Goal: Task Accomplishment & Management: Use online tool/utility

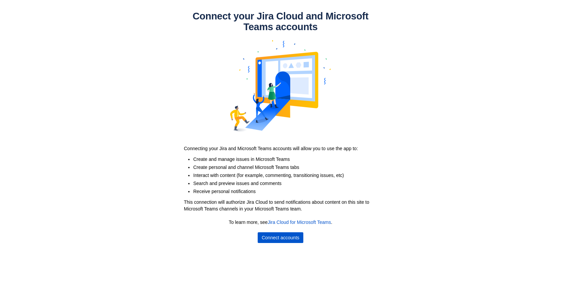
click at [287, 241] on span "Connect accounts" at bounding box center [281, 238] width 38 height 11
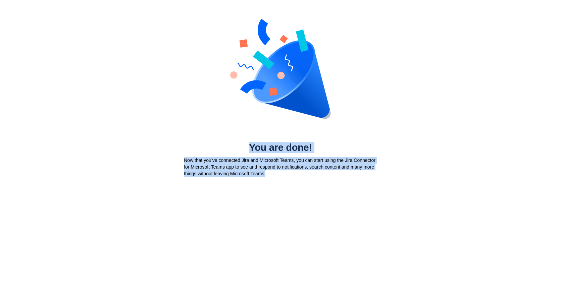
drag, startPoint x: 292, startPoint y: 180, endPoint x: 191, endPoint y: 152, distance: 104.6
click at [191, 152] on body "You are done! Now that you’ve connected Jira and Microsoft Teams, you can start…" at bounding box center [280, 153] width 561 height 306
copy div "You are done! Now that you’ve connected Jira and Microsoft Teams, you can start…"
click at [498, 145] on div "You are done! Now that you’ve connected Jira and Microsoft Teams, you can start…" at bounding box center [280, 90] width 561 height 181
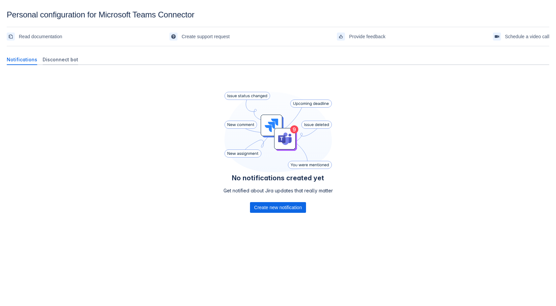
click at [61, 59] on span "Disconnect bot" at bounding box center [61, 59] width 36 height 7
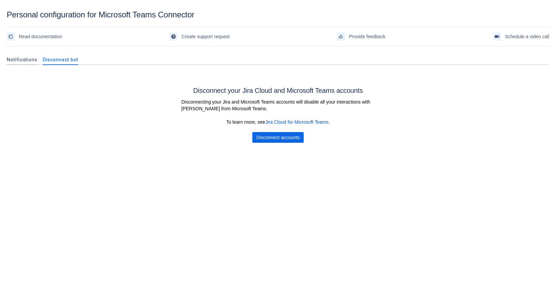
click at [17, 61] on span "Notifications" at bounding box center [22, 59] width 31 height 7
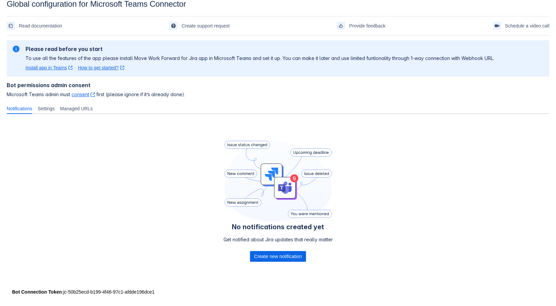
scroll to position [16, 0]
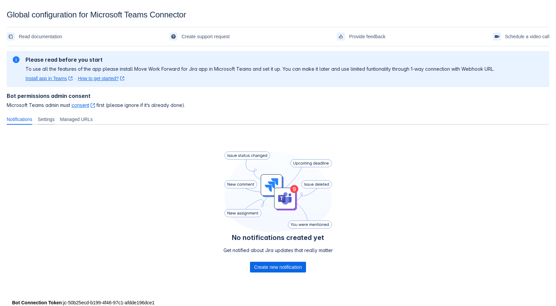
click at [55, 122] on span "Settings" at bounding box center [46, 119] width 17 height 7
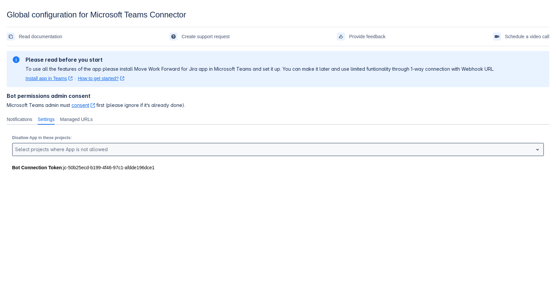
click at [533, 149] on div at bounding box center [537, 150] width 9 height 12
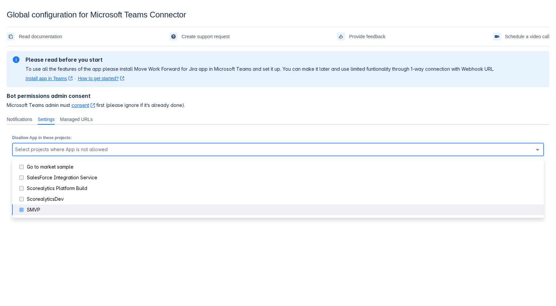
click at [23, 210] on span at bounding box center [21, 210] width 8 height 8
click at [20, 210] on span at bounding box center [21, 210] width 8 height 8
click at [44, 212] on div "SMVP" at bounding box center [283, 210] width 513 height 7
click at [49, 212] on div "SMVP" at bounding box center [283, 210] width 513 height 7
click at [49, 213] on div "SMVP" at bounding box center [283, 210] width 513 height 7
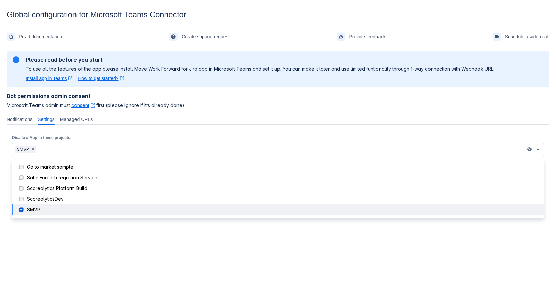
click at [108, 232] on body "Global configuration for Microsoft Teams Connector Read documentation Create su…" at bounding box center [278, 163] width 556 height 306
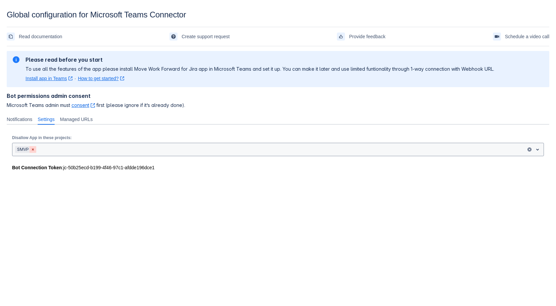
click at [33, 148] on span "Clear" at bounding box center [32, 149] width 5 height 5
click at [96, 205] on body "Global configuration for Microsoft Teams Connector Read documentation Create su…" at bounding box center [278, 163] width 556 height 306
click at [82, 120] on span "Managed URLs" at bounding box center [76, 119] width 33 height 7
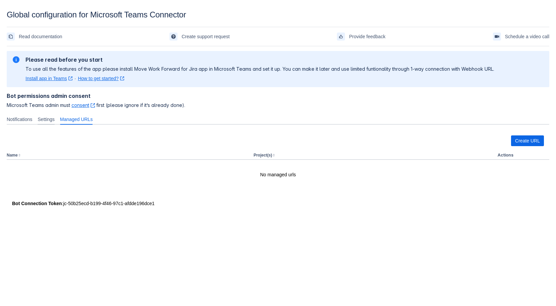
click at [52, 119] on span "Settings" at bounding box center [46, 119] width 17 height 7
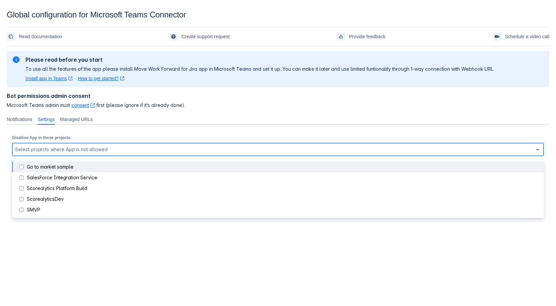
click at [95, 153] on div at bounding box center [272, 150] width 515 height 8
click at [23, 166] on span at bounding box center [21, 167] width 8 height 8
click at [20, 168] on span at bounding box center [21, 167] width 8 height 8
click at [30, 168] on div "Go to market sample" at bounding box center [283, 167] width 513 height 7
click at [23, 167] on span at bounding box center [21, 167] width 8 height 8
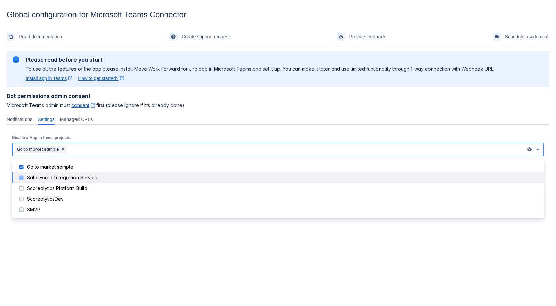
click at [23, 179] on span at bounding box center [21, 178] width 8 height 8
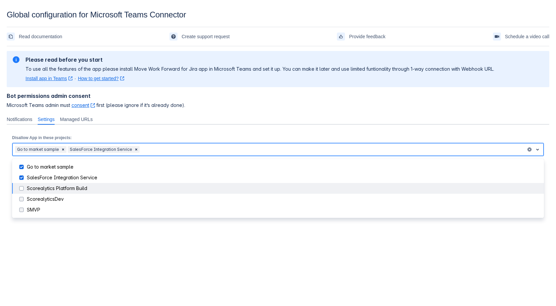
click at [24, 187] on span at bounding box center [21, 189] width 8 height 8
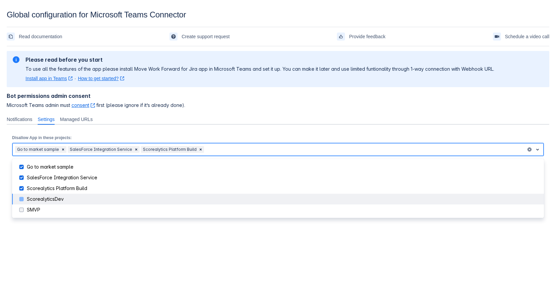
click at [23, 201] on span at bounding box center [21, 199] width 8 height 8
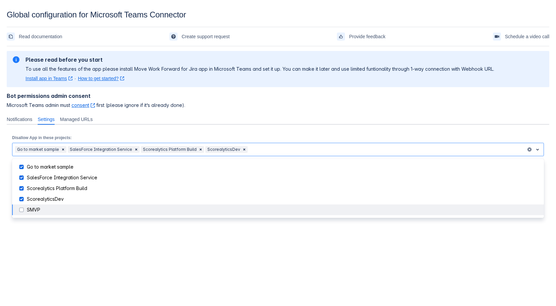
click at [107, 240] on body "Global configuration for Microsoft Teams Connector Read documentation Create su…" at bounding box center [278, 163] width 556 height 306
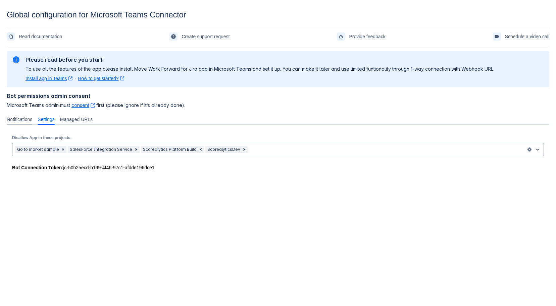
click at [30, 123] on div "Notifications" at bounding box center [19, 119] width 31 height 11
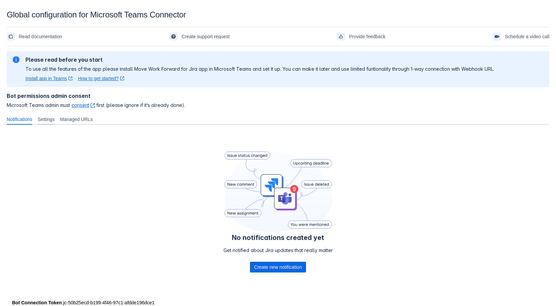
click at [56, 115] on div "Settings" at bounding box center [46, 119] width 22 height 11
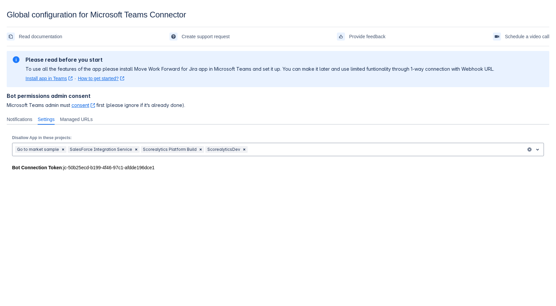
click at [80, 106] on link "consent ﻿ , (opens new window)" at bounding box center [82, 105] width 23 height 6
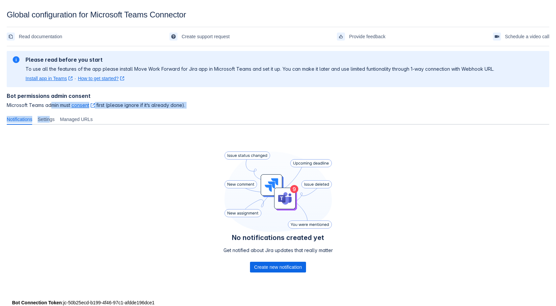
click at [50, 112] on div "Please refresh the page and try again. If the issue persist please contact supp…" at bounding box center [278, 186] width 543 height 274
click at [55, 122] on span "Settings" at bounding box center [46, 119] width 17 height 7
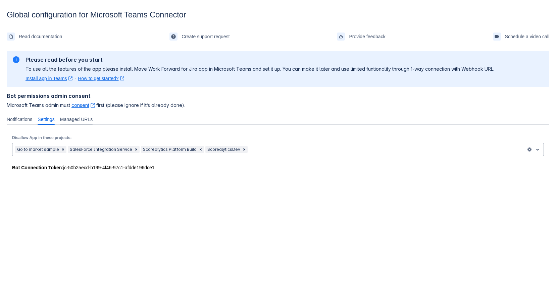
click at [77, 119] on span "Managed URLs" at bounding box center [76, 119] width 33 height 7
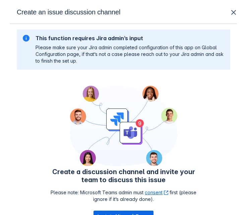
scroll to position [64, 0]
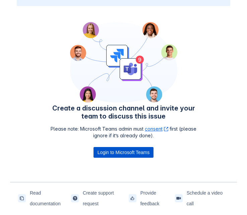
click at [147, 147] on span "Login to Microsoft Teams" at bounding box center [124, 152] width 52 height 11
click at [149, 151] on span "Login to Microsoft Teams" at bounding box center [124, 152] width 52 height 11
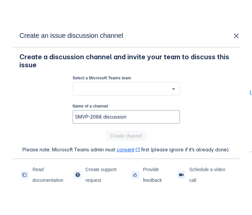
scroll to position [0, 0]
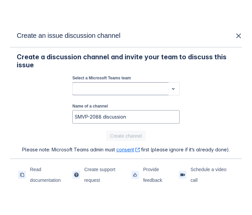
click at [176, 88] on span "open" at bounding box center [174, 89] width 8 height 8
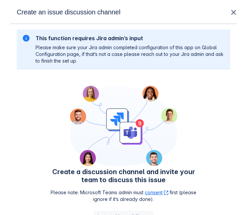
scroll to position [64, 0]
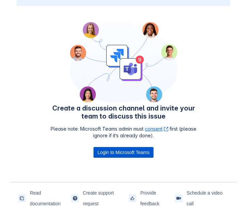
click at [143, 152] on span "Login to Microsoft Teams" at bounding box center [124, 152] width 52 height 11
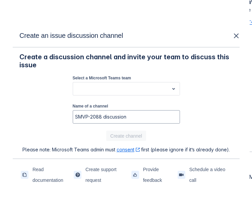
scroll to position [0, 0]
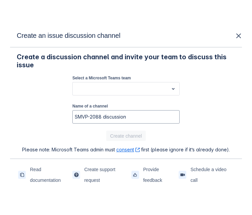
click at [165, 97] on div "Select a Microsoft Teams team Select a team" at bounding box center [126, 86] width 107 height 23
click at [167, 93] on div "Select a team" at bounding box center [121, 89] width 96 height 11
click at [201, 102] on div "Create a discussion channel and invite your team to discuss this issue Select a…" at bounding box center [126, 103] width 219 height 101
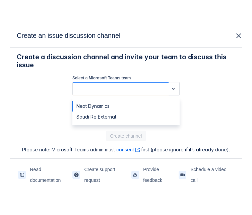
click at [150, 90] on div at bounding box center [121, 89] width 91 height 8
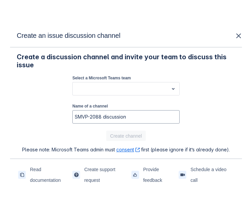
click at [198, 96] on div "Create a discussion channel and invite your team to discuss this issue Select a…" at bounding box center [126, 103] width 219 height 101
click at [153, 89] on div at bounding box center [121, 89] width 91 height 8
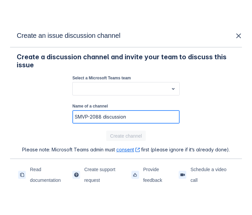
click at [153, 111] on input "SMVP-2088 discussion" at bounding box center [126, 117] width 107 height 12
